Goal: Task Accomplishment & Management: Use online tool/utility

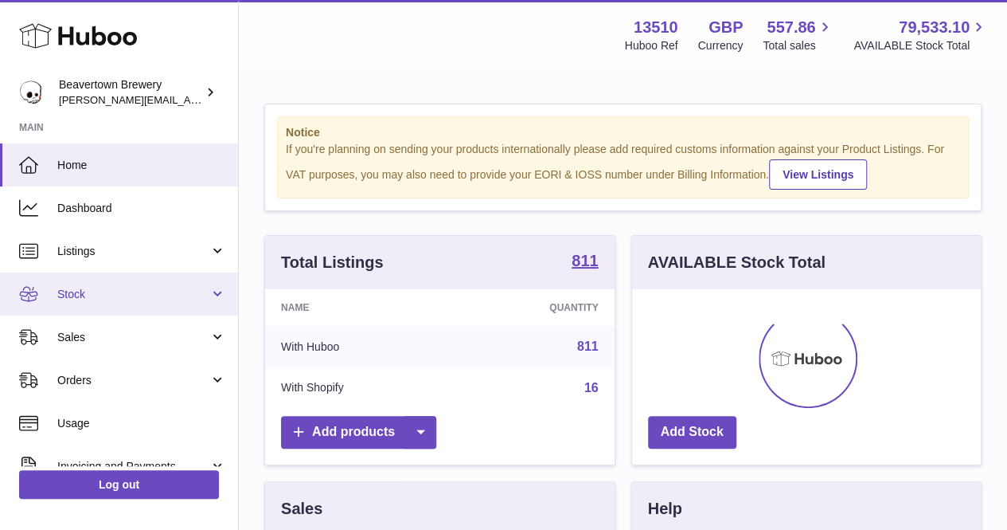
scroll to position [248, 349]
click at [137, 303] on link "Stock" at bounding box center [119, 293] width 238 height 43
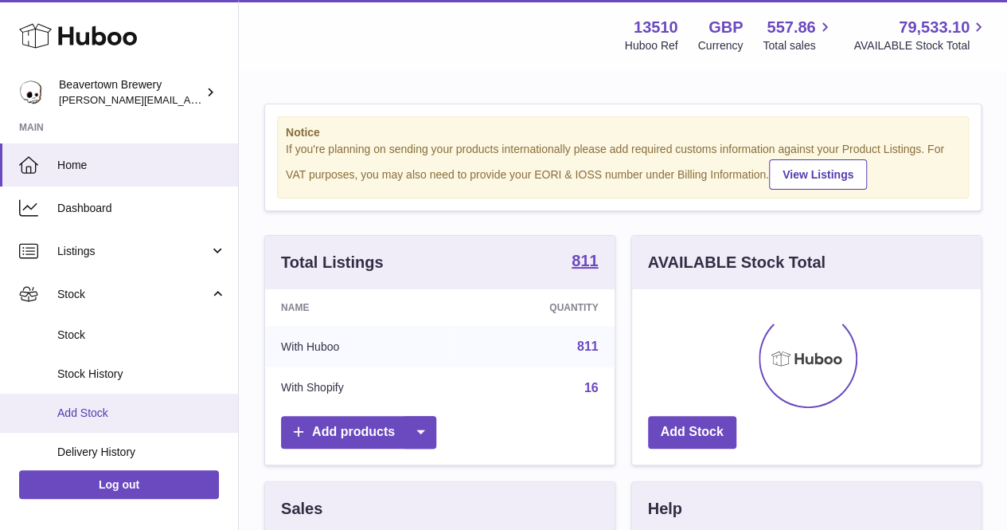
click at [102, 410] on span "Add Stock" at bounding box center [141, 412] width 169 height 15
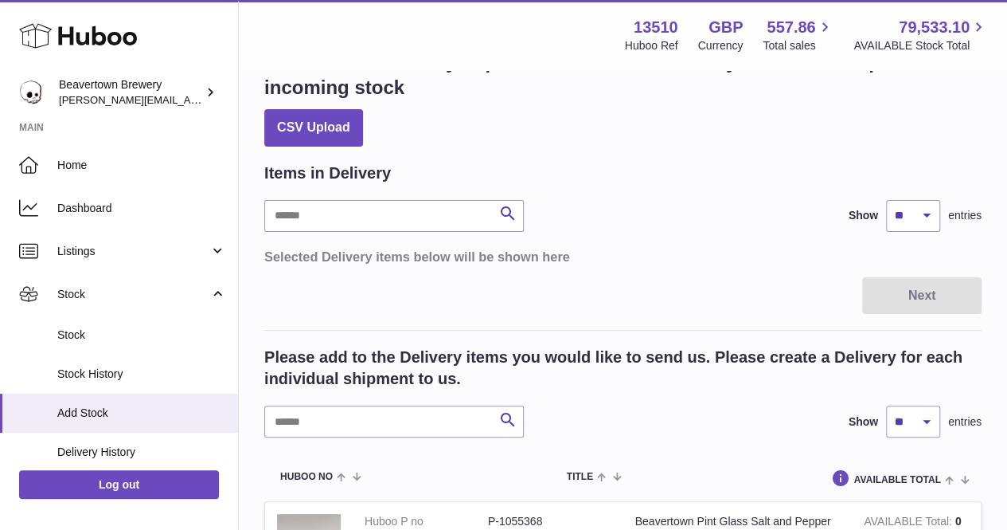
scroll to position [80, 0]
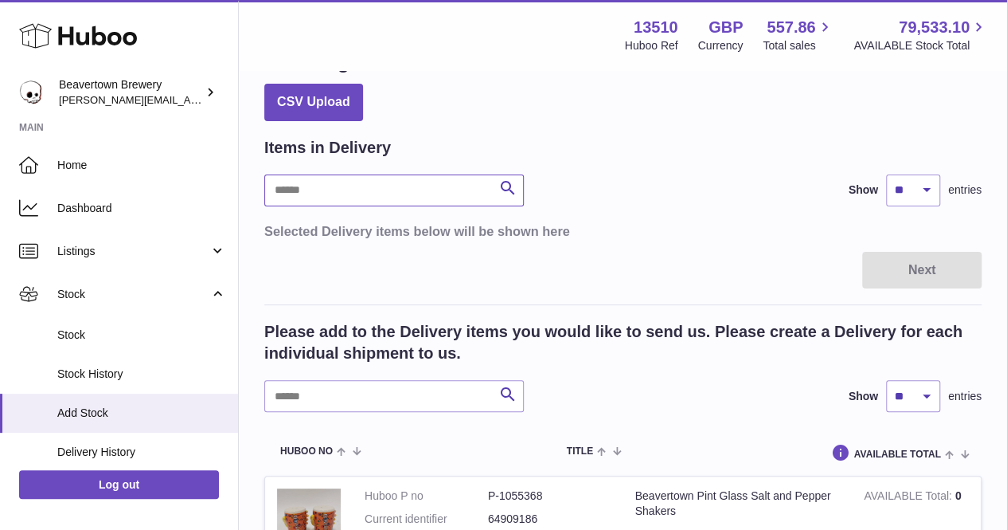
click at [336, 190] on input "text" at bounding box center [394, 190] width 260 height 32
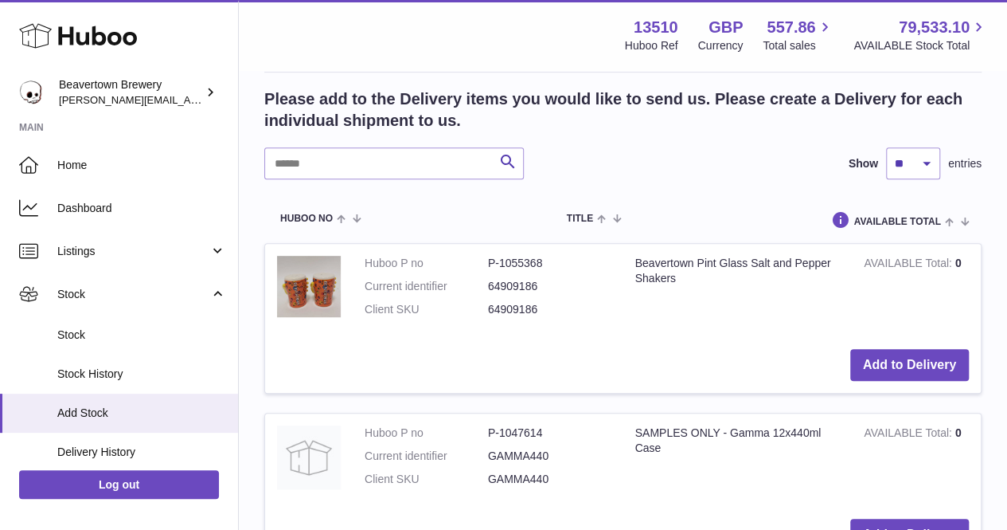
scroll to position [159, 0]
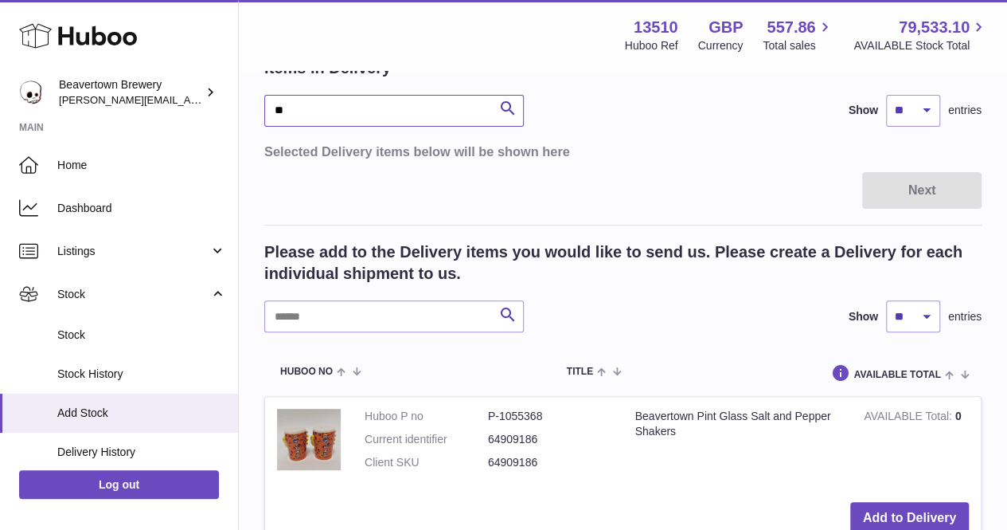
drag, startPoint x: 319, startPoint y: 109, endPoint x: 260, endPoint y: 104, distance: 59.1
type input "***"
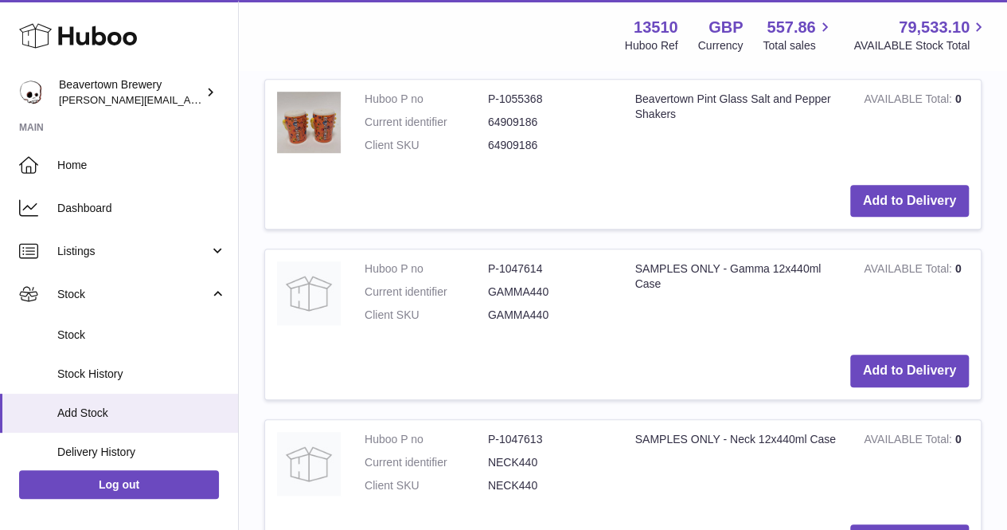
scroll to position [330, 0]
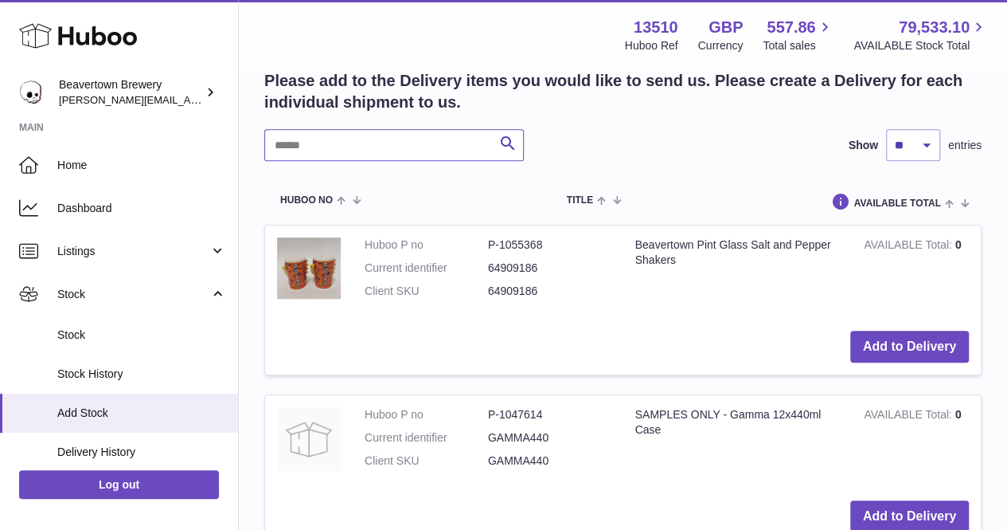
click at [340, 147] on input "text" at bounding box center [394, 145] width 260 height 32
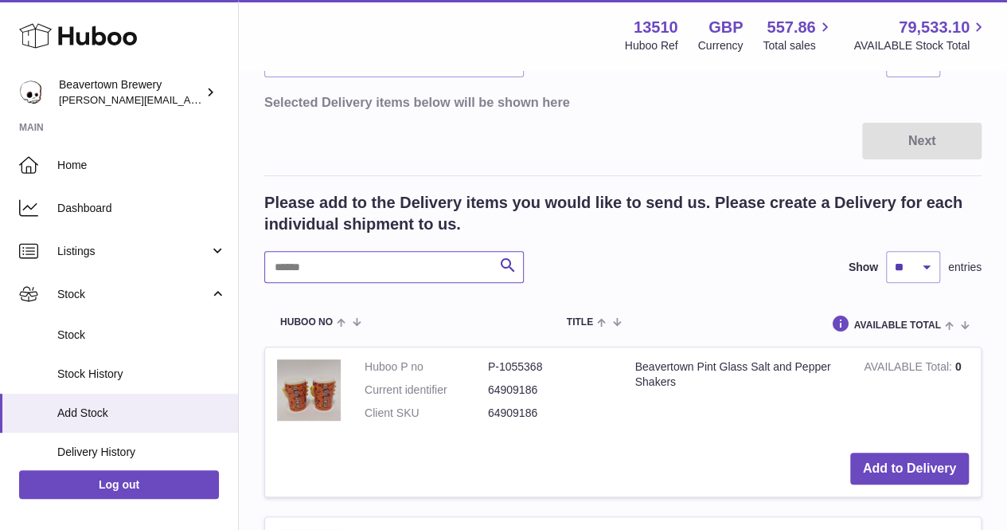
scroll to position [92, 0]
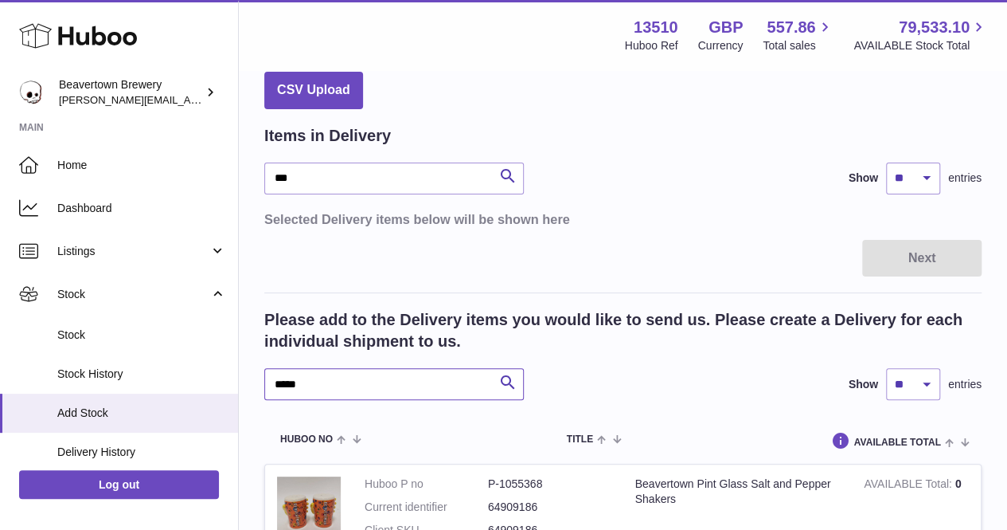
type input "*****"
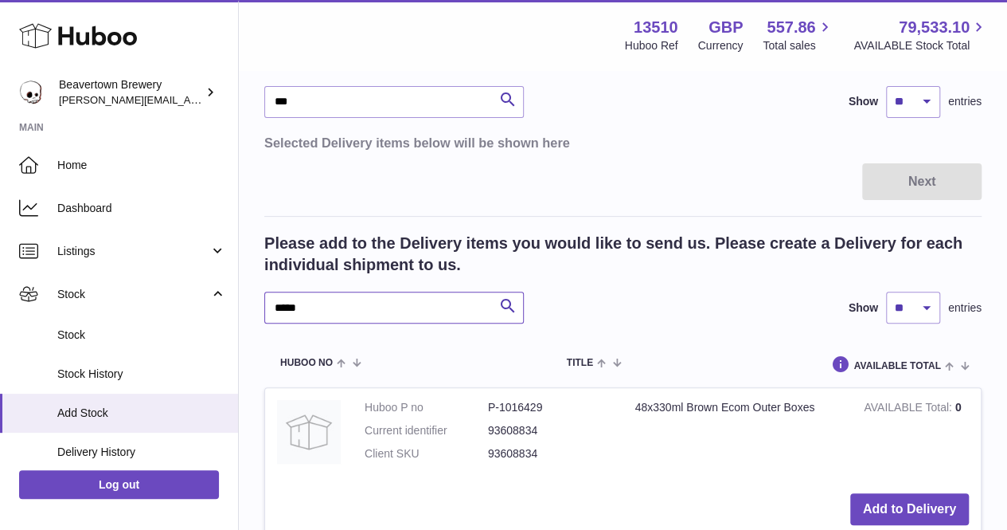
scroll to position [330, 0]
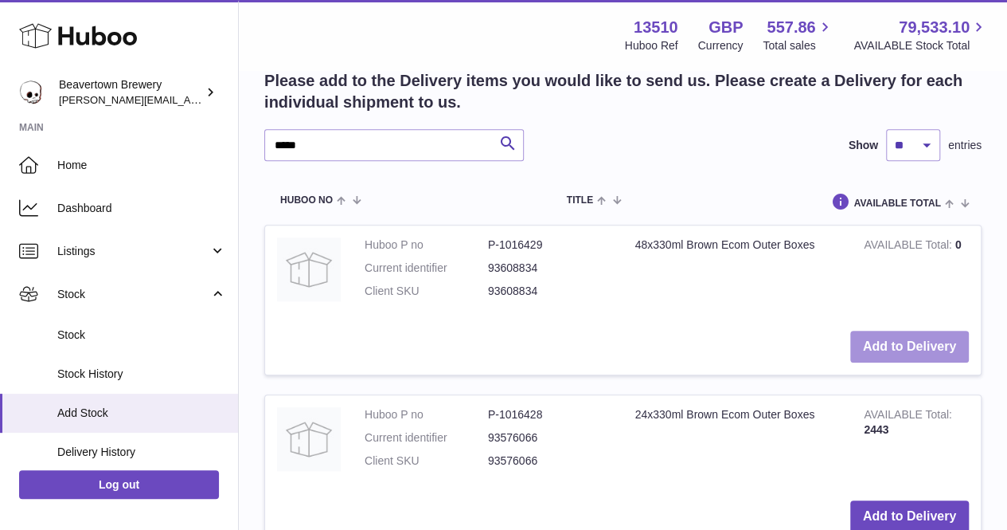
click at [901, 348] on button "Add to Delivery" at bounding box center [909, 346] width 119 height 33
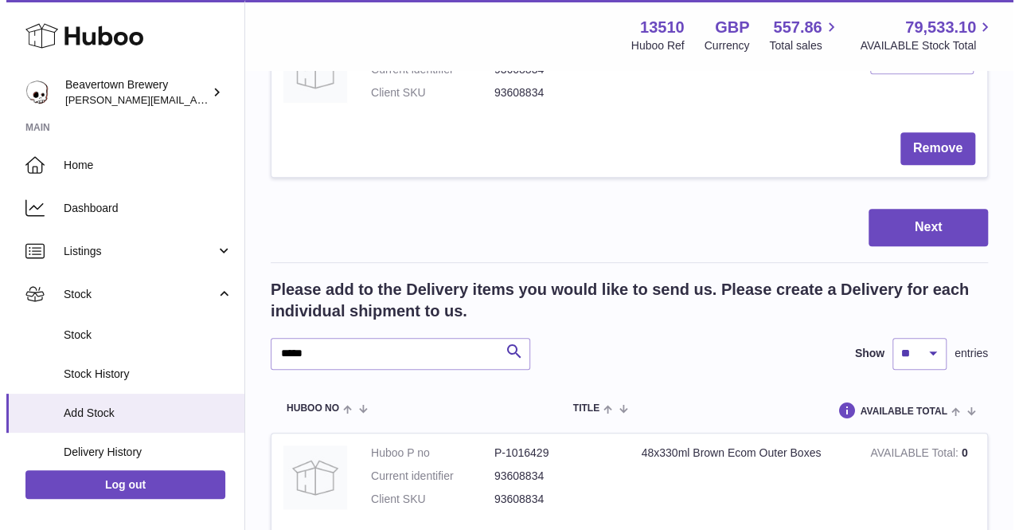
scroll to position [49, 0]
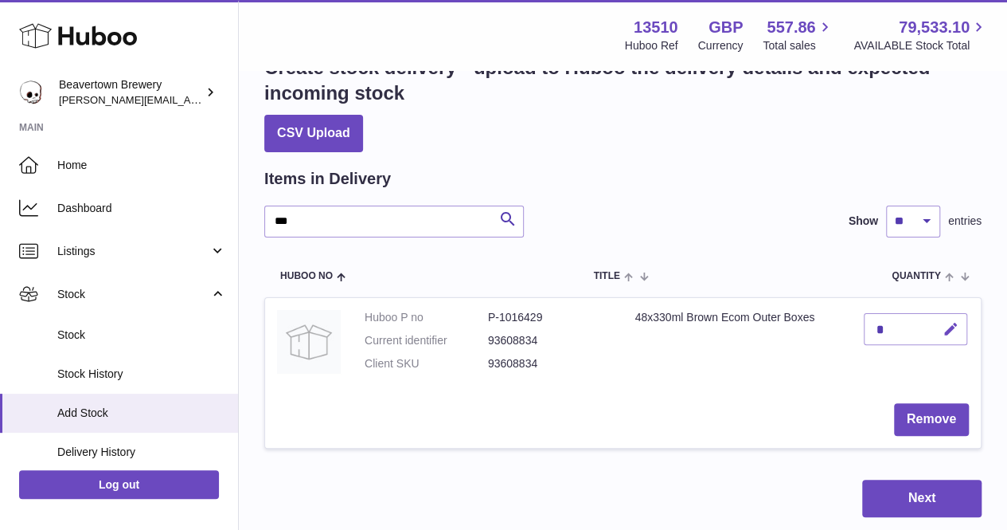
click at [947, 328] on icon "button" at bounding box center [951, 329] width 17 height 17
type input "****"
click at [954, 326] on icon "submit" at bounding box center [951, 329] width 14 height 14
click at [922, 512] on button "Next" at bounding box center [921, 497] width 119 height 37
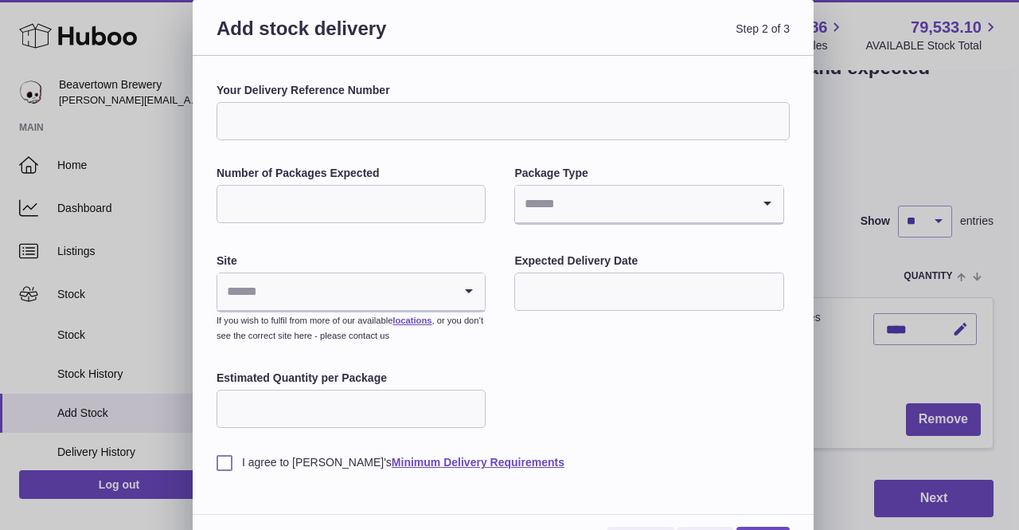
click at [376, 128] on input "Your Delivery Reference Number" at bounding box center [503, 121] width 573 height 38
type input "**********"
click at [403, 200] on input "Number of Packages Expected" at bounding box center [351, 204] width 269 height 38
type input "**"
click at [562, 194] on input "Search for option" at bounding box center [633, 204] width 236 height 37
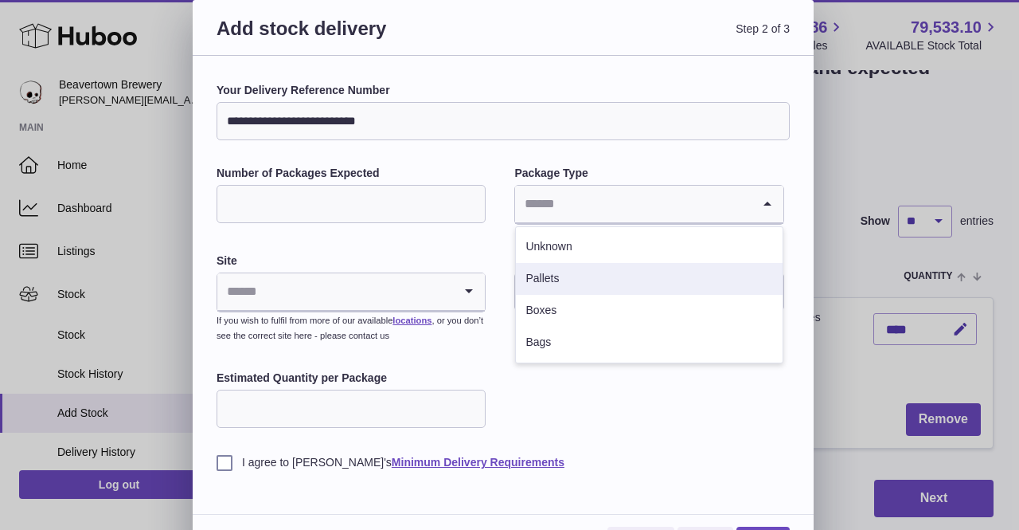
click at [573, 272] on li "Pallets" at bounding box center [649, 279] width 266 height 32
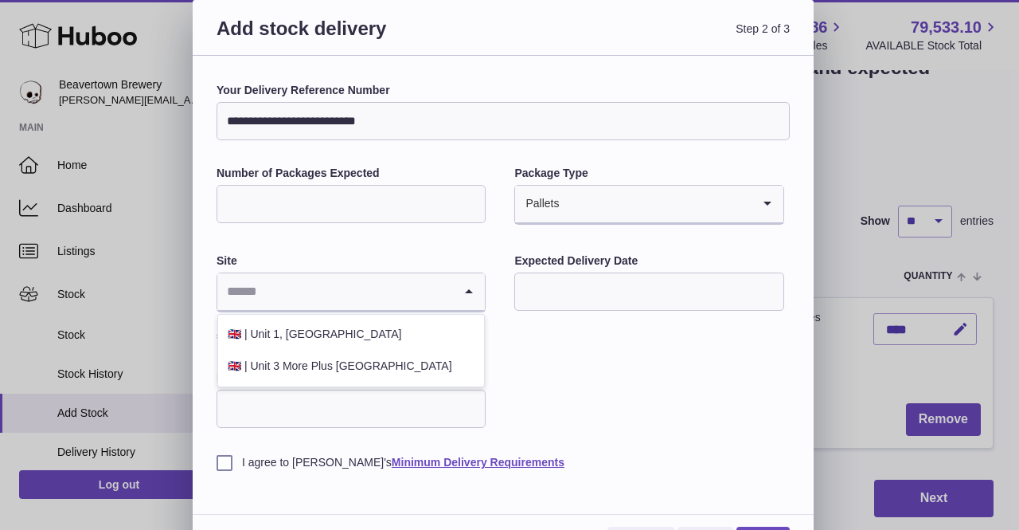
click at [379, 283] on input "Search for option" at bounding box center [335, 291] width 236 height 37
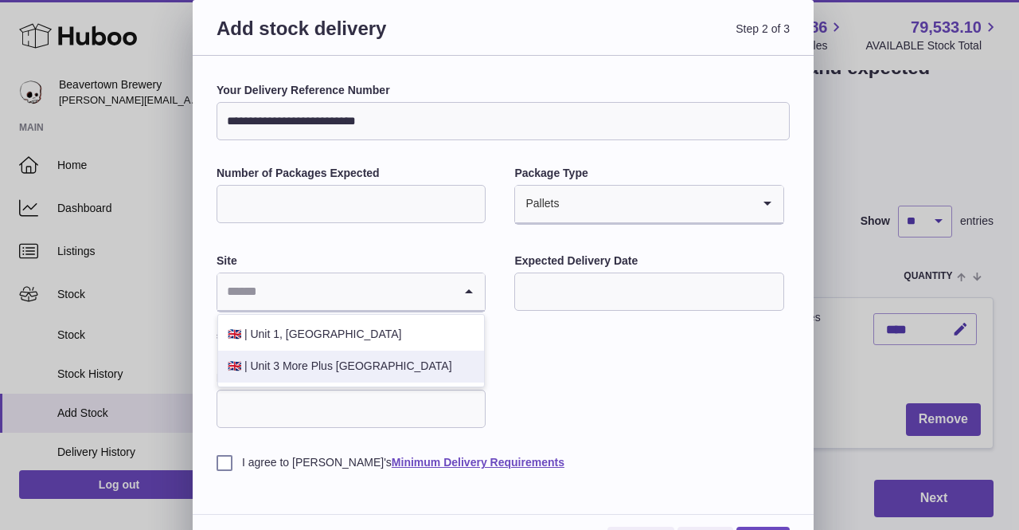
click at [365, 366] on li "🇬🇧 | Unit 3 More Plus Central Park" at bounding box center [351, 366] width 266 height 32
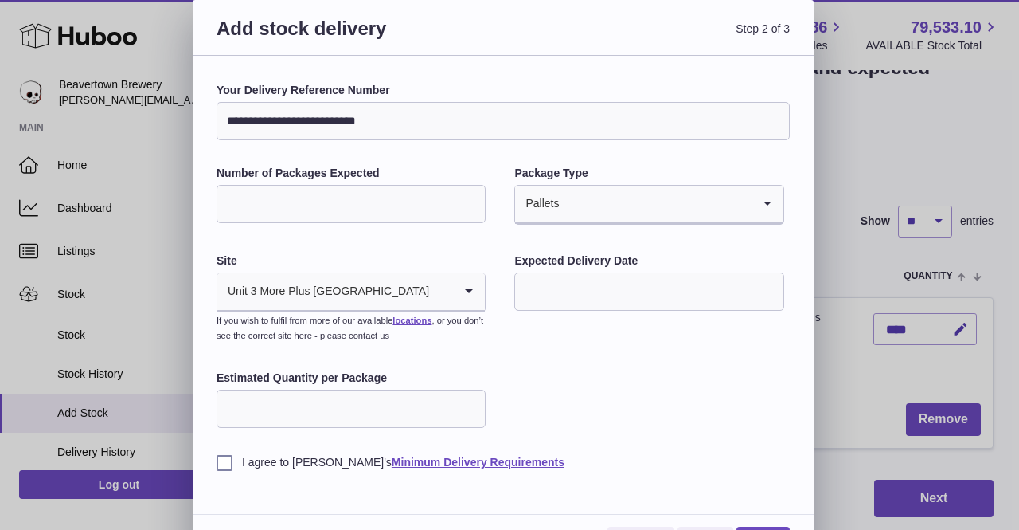
click at [582, 350] on div "**********" at bounding box center [503, 276] width 573 height 387
click at [615, 265] on label "Expected Delivery Date" at bounding box center [648, 260] width 269 height 15
click at [609, 286] on input "text" at bounding box center [648, 291] width 269 height 38
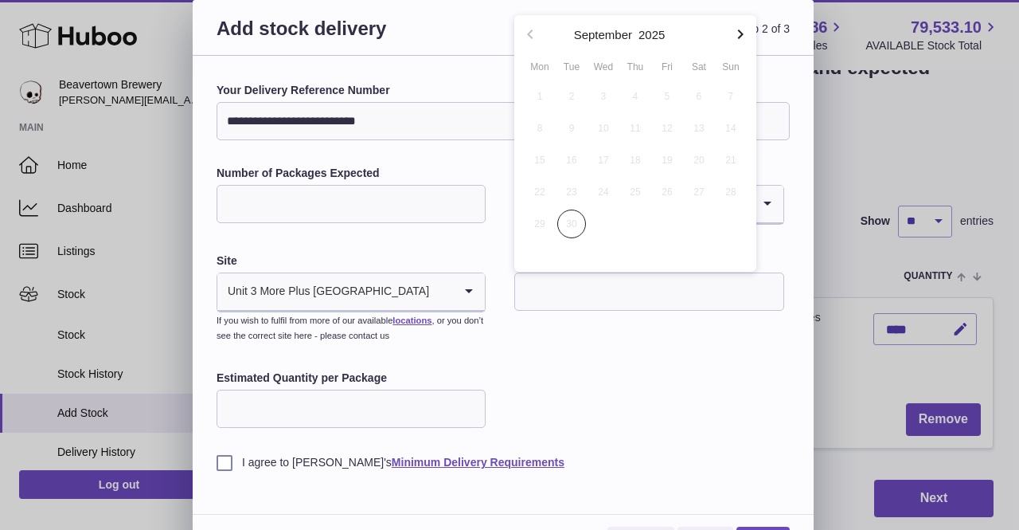
click at [736, 33] on icon "button" at bounding box center [740, 34] width 19 height 19
click at [545, 125] on span "6" at bounding box center [540, 128] width 29 height 29
type input "**********"
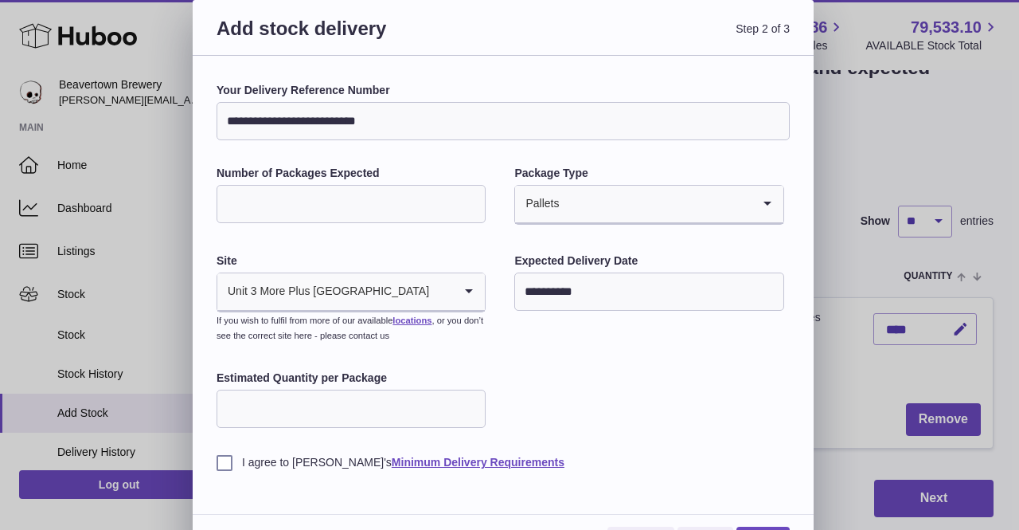
click at [299, 411] on input "Estimated Quantity per Package" at bounding box center [351, 408] width 269 height 38
type input "***"
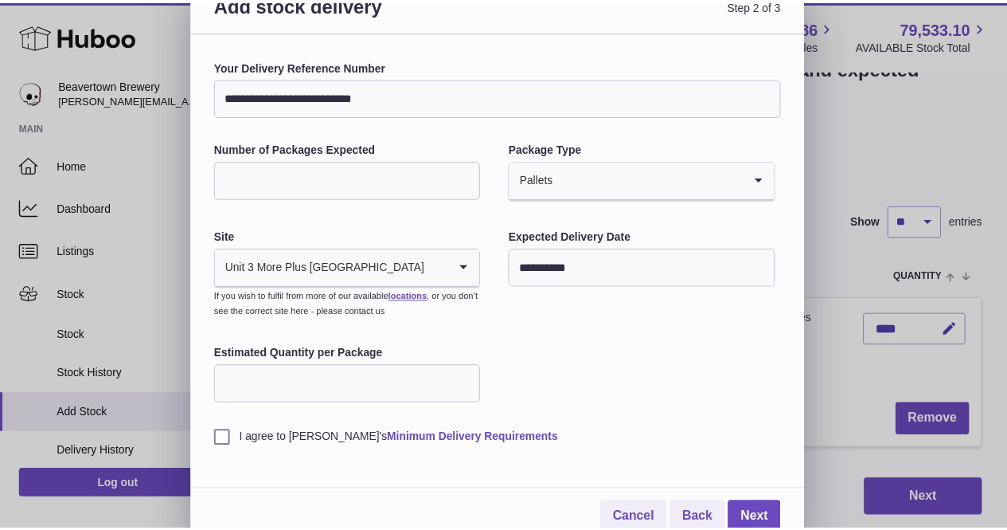
scroll to position [37, 0]
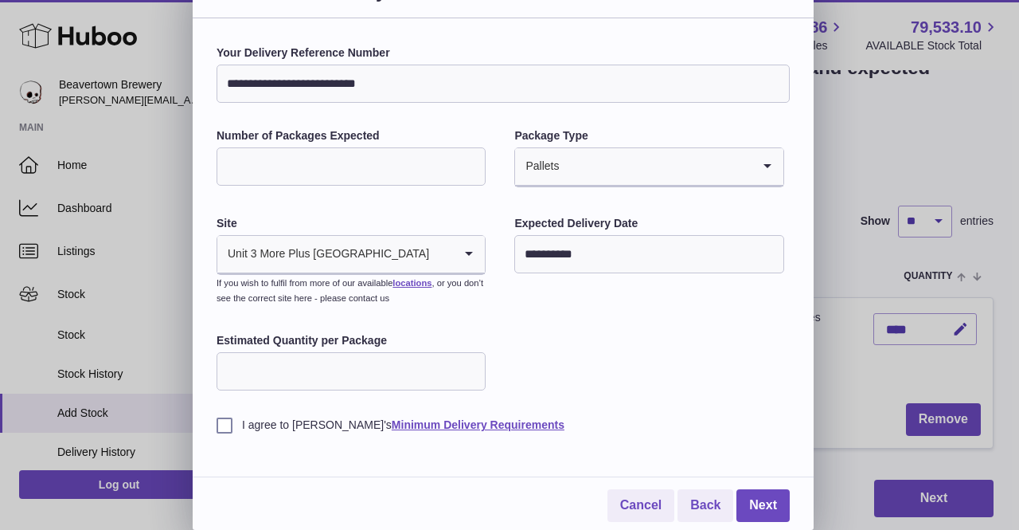
drag, startPoint x: 250, startPoint y: 429, endPoint x: 351, endPoint y: 453, distance: 103.9
click at [251, 428] on label "I agree to Huboo's Minimum Delivery Requirements" at bounding box center [503, 424] width 573 height 15
click at [745, 501] on link "Next" at bounding box center [763, 505] width 53 height 33
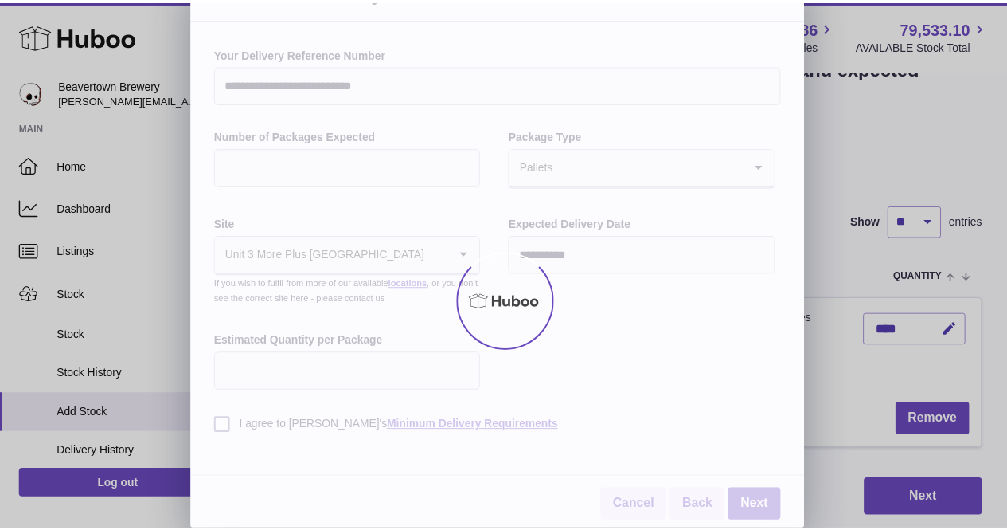
scroll to position [0, 0]
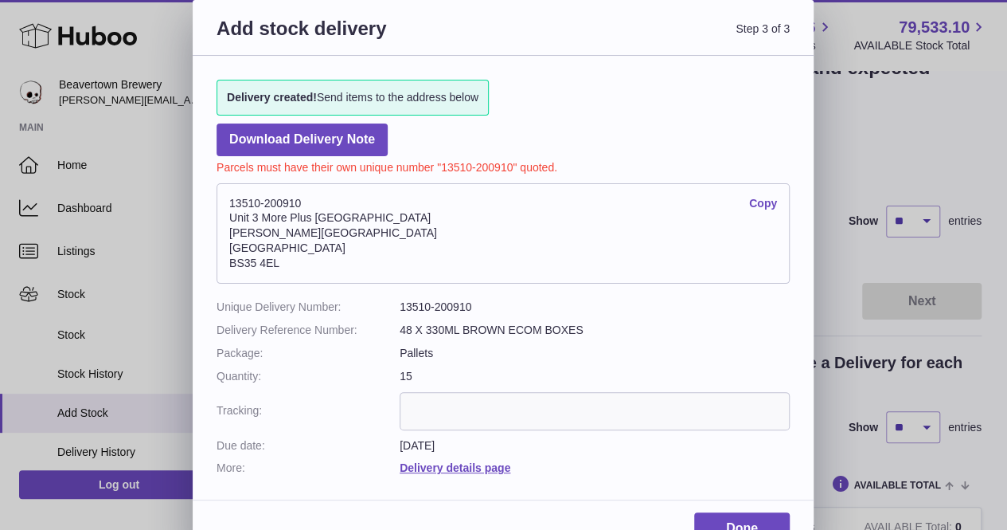
click at [760, 197] on link "Copy" at bounding box center [763, 203] width 28 height 15
click at [366, 147] on link "Download Delivery Note" at bounding box center [302, 139] width 171 height 33
